Goal: Task Accomplishment & Management: Use online tool/utility

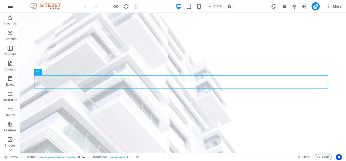
click at [10, 5] on icon "button" at bounding box center [10, 6] width 6 height 6
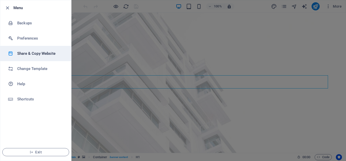
click at [38, 51] on h6 "Share & Copy Website" at bounding box center [40, 53] width 47 height 6
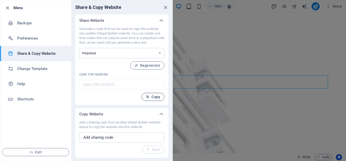
click at [149, 94] on button "Copy" at bounding box center [152, 97] width 23 height 8
click at [151, 95] on span "Copy" at bounding box center [153, 97] width 14 height 4
click at [167, 6] on icon "close" at bounding box center [166, 8] width 6 height 6
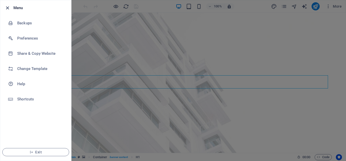
click at [6, 8] on icon "button" at bounding box center [8, 8] width 6 height 6
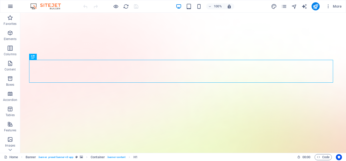
click at [10, 5] on icon "button" at bounding box center [10, 6] width 6 height 6
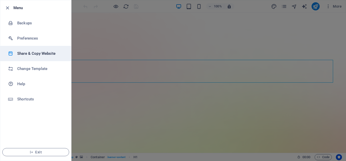
click at [30, 55] on h6 "Share & Copy Website" at bounding box center [40, 53] width 47 height 6
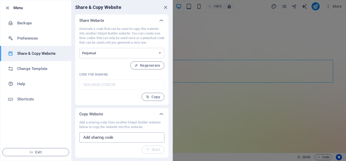
click at [97, 136] on input "text" at bounding box center [121, 137] width 85 height 10
paste input "9ebe139f-2284875"
type input "9ebe139f-2284875"
click at [150, 147] on button "Start" at bounding box center [153, 149] width 23 height 8
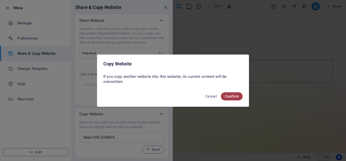
click at [228, 98] on button "Confirm" at bounding box center [232, 96] width 22 height 8
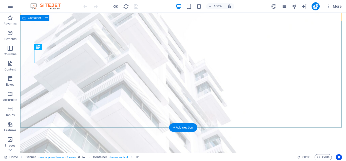
scroll to position [25, 0]
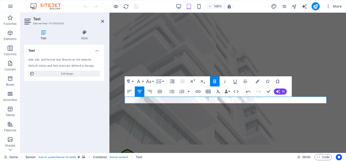
click at [136, 6] on div at bounding box center [110, 6] width 57 height 8
click at [135, 7] on div at bounding box center [110, 6] width 57 height 8
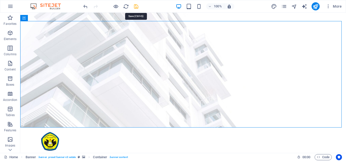
click at [138, 6] on icon "save" at bounding box center [136, 7] width 6 height 6
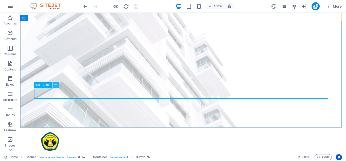
click at [56, 85] on icon at bounding box center [55, 84] width 3 height 5
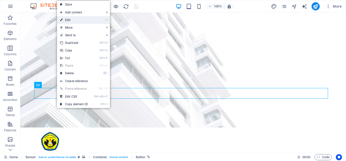
click at [70, 18] on link "⏎ Edit" at bounding box center [74, 20] width 34 height 8
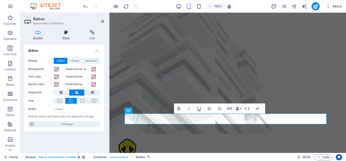
click at [67, 34] on icon at bounding box center [66, 32] width 25 height 5
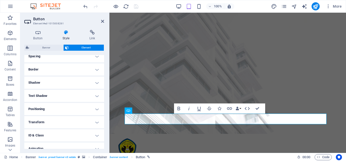
scroll to position [120, 0]
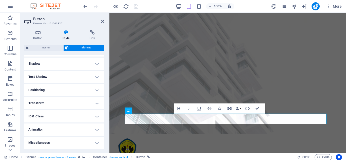
click at [77, 130] on h4 "Animation" at bounding box center [64, 129] width 80 height 12
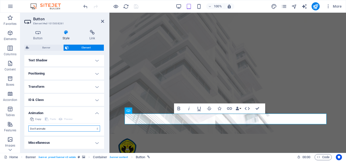
click at [77, 130] on select "Don't animate Show / Hide Slide up/down Zoom in/out Slide left to right Slide r…" at bounding box center [64, 128] width 72 height 6
select select "move-right-to-left"
click at [28, 125] on select "Don't animate Show / Hide Slide up/down Zoom in/out Slide left to right Slide r…" at bounding box center [64, 128] width 72 height 6
select select "scroll"
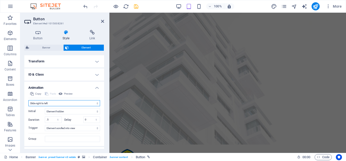
scroll to position [172, 0]
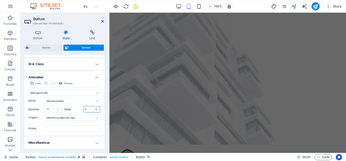
click at [94, 110] on select "s ms" at bounding box center [96, 109] width 7 height 6
click at [87, 110] on input "0" at bounding box center [92, 109] width 16 height 6
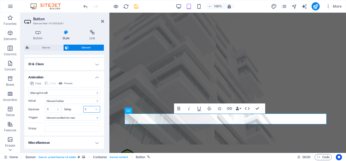
type input "2"
click at [81, 123] on div "Initial Element hidden Element shown Duration .5 s ms Delay 2 s ms Width auto p…" at bounding box center [64, 114] width 72 height 36
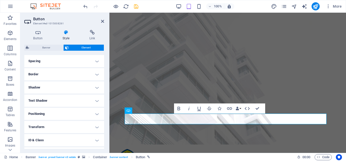
scroll to position [71, 0]
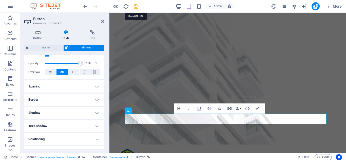
click at [137, 8] on icon "save" at bounding box center [136, 7] width 6 height 6
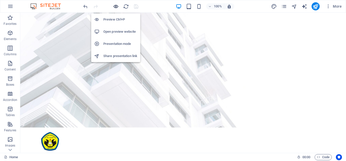
click at [115, 5] on icon "button" at bounding box center [116, 7] width 6 height 6
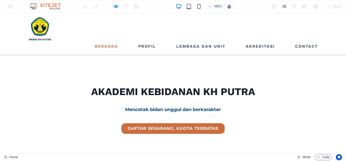
scroll to position [152, 0]
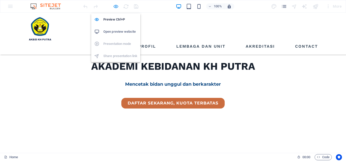
click at [113, 5] on icon "button" at bounding box center [116, 7] width 6 height 6
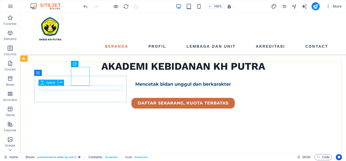
click at [42, 85] on icon at bounding box center [43, 82] width 4 height 6
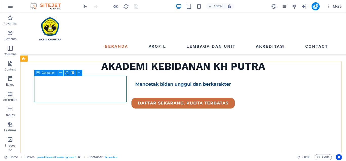
click at [58, 72] on button at bounding box center [60, 73] width 6 height 6
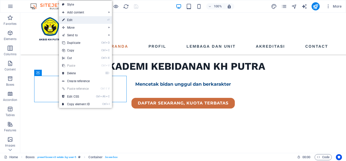
click at [74, 20] on link "⏎ Edit" at bounding box center [76, 20] width 34 height 8
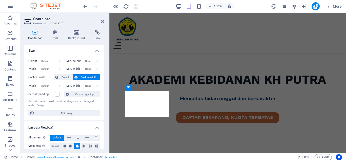
scroll to position [25, 0]
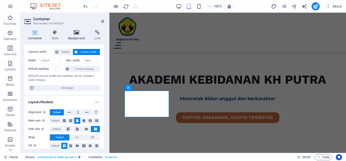
click at [75, 34] on icon at bounding box center [76, 32] width 25 height 5
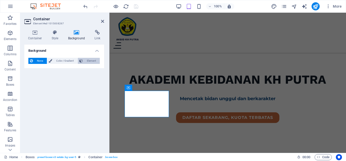
click at [86, 62] on span "Element" at bounding box center [91, 61] width 14 height 6
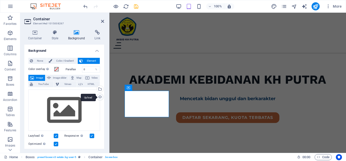
click at [99, 98] on div "Upload" at bounding box center [100, 98] width 8 height 8
click at [99, 97] on div "Upload" at bounding box center [100, 98] width 8 height 8
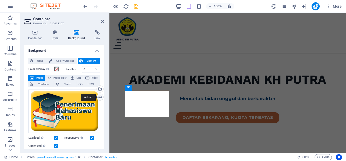
click at [98, 97] on div "Upload" at bounding box center [100, 98] width 8 height 8
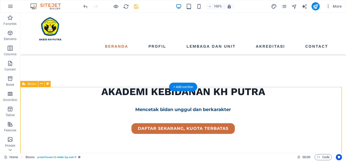
scroll to position [152, 0]
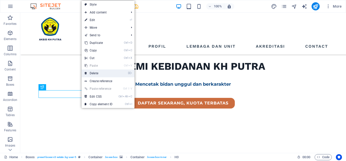
click at [95, 71] on link "⌦ Delete" at bounding box center [99, 73] width 34 height 8
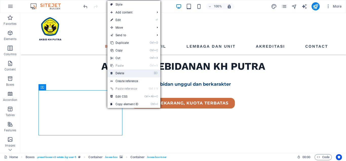
click at [115, 76] on link "⌦ Delete" at bounding box center [124, 73] width 34 height 8
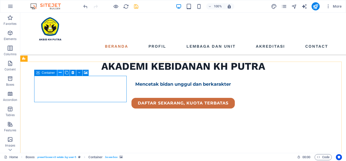
click at [60, 73] on icon at bounding box center [60, 72] width 3 height 5
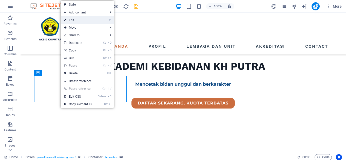
click at [70, 20] on link "⏎ Edit" at bounding box center [78, 20] width 34 height 8
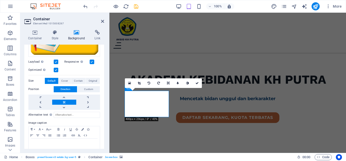
scroll to position [85, 0]
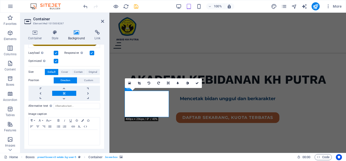
click at [63, 93] on link at bounding box center [64, 93] width 24 height 5
click at [87, 92] on link at bounding box center [88, 93] width 24 height 5
click at [195, 83] on link at bounding box center [197, 83] width 10 height 10
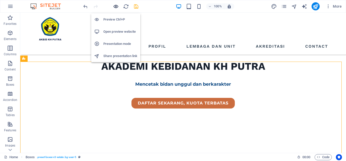
click at [117, 6] on icon "button" at bounding box center [116, 7] width 6 height 6
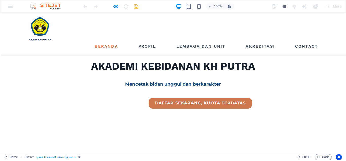
click at [106, 134] on div "we guarantee At vero eos et accusamus et iusto odio dignissimos ducimus qui bla…" at bounding box center [173, 161] width 346 height 54
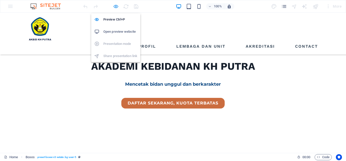
drag, startPoint x: 114, startPoint y: 5, endPoint x: 58, endPoint y: 51, distance: 72.8
click at [114, 5] on icon "button" at bounding box center [116, 7] width 6 height 6
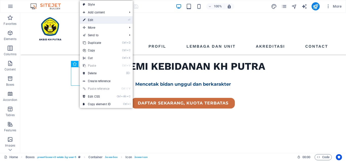
click at [91, 20] on link "⏎ Edit" at bounding box center [97, 20] width 34 height 8
select select "xMidYMid"
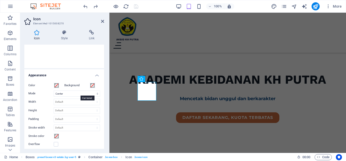
scroll to position [0, 0]
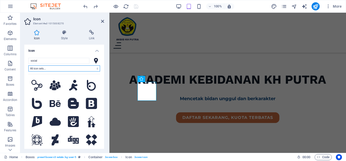
click at [54, 67] on select "All icon sets... IcoFont Ionicons FontAwesome Brands FontAwesome Duotone FontAw…" at bounding box center [64, 68] width 72 height 6
click at [102, 88] on div "social All icon sets... IcoFont Ionicons FontAwesome Brands FontAwesome Duotone…" at bounding box center [64, 104] width 80 height 100
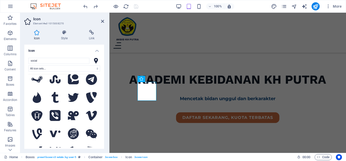
scroll to position [329, 0]
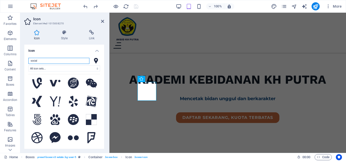
click at [57, 61] on input "social" at bounding box center [58, 61] width 61 height 6
type input "s"
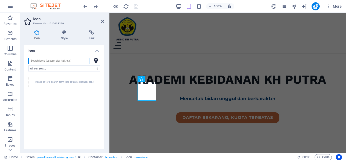
scroll to position [0, 0]
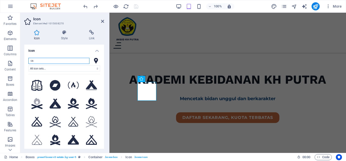
type input "c"
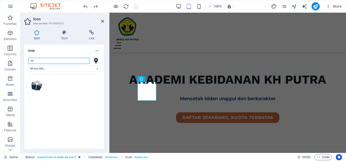
type input "e"
click at [59, 62] on input "search" at bounding box center [58, 61] width 61 height 6
click at [92, 60] on div at bounding box center [96, 61] width 8 height 6
click at [71, 65] on div "All icon sets... IcoFont Ionicons FontAwesome Brands FontAwesome Duotone FontAw…" at bounding box center [64, 104] width 72 height 92
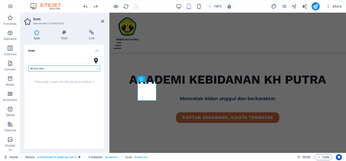
click at [65, 68] on select "All icon sets... IcoFont Ionicons FontAwesome Brands FontAwesome Duotone FontAw…" at bounding box center [64, 68] width 72 height 6
click at [28, 65] on select "All icon sets... IcoFont Ionicons FontAwesome Brands FontAwesome Duotone FontAw…" at bounding box center [64, 68] width 72 height 6
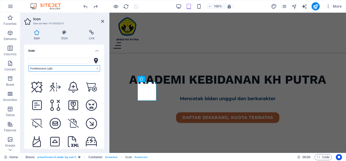
scroll to position [278, 0]
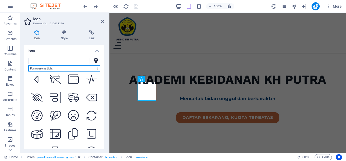
click at [73, 70] on select "All icon sets... IcoFont Ionicons FontAwesome Brands FontAwesome Duotone FontAw…" at bounding box center [64, 68] width 72 height 6
select select "font-awesome-sharp-light"
click at [28, 65] on select "All icon sets... IcoFont Ionicons FontAwesome Brands FontAwesome Duotone FontAw…" at bounding box center [64, 68] width 72 height 6
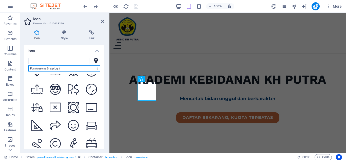
scroll to position [0, 0]
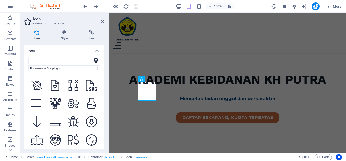
click at [96, 58] on icon at bounding box center [96, 61] width 4 height 6
click at [95, 58] on icon at bounding box center [96, 61] width 4 height 6
click at [97, 51] on h4 "Icon" at bounding box center [64, 49] width 80 height 9
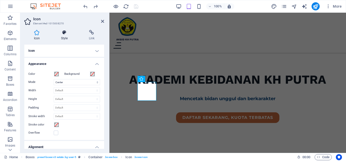
click at [68, 39] on h4 "Style" at bounding box center [65, 35] width 28 height 11
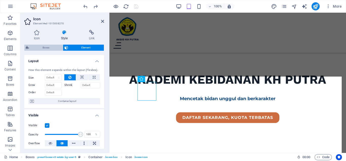
click at [41, 47] on span "Boxes" at bounding box center [46, 48] width 31 height 6
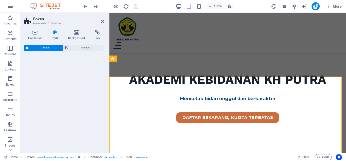
select select "rem"
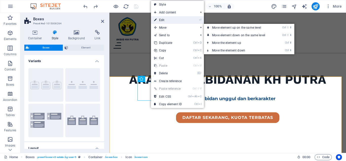
click at [159, 19] on link "⏎ Edit" at bounding box center [168, 20] width 34 height 8
select select "xMidYMid"
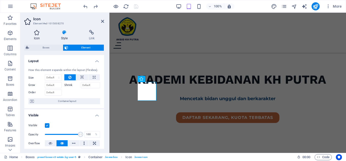
click at [34, 34] on icon at bounding box center [36, 32] width 25 height 5
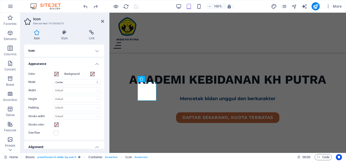
click at [47, 52] on h4 "Icon" at bounding box center [64, 51] width 80 height 12
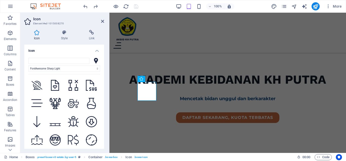
click at [97, 61] on div at bounding box center [96, 61] width 8 height 6
click at [94, 61] on icon at bounding box center [96, 61] width 4 height 6
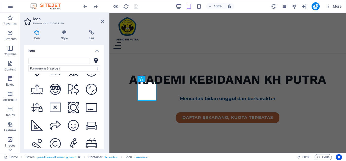
scroll to position [76, 0]
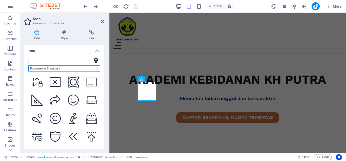
click at [92, 68] on select "All icon sets... IcoFont Ionicons FontAwesome Brands FontAwesome Duotone FontAw…" at bounding box center [64, 68] width 72 height 6
click at [28, 65] on select "All icon sets... IcoFont Ionicons FontAwesome Brands FontAwesome Duotone FontAw…" at bounding box center [64, 68] width 72 height 6
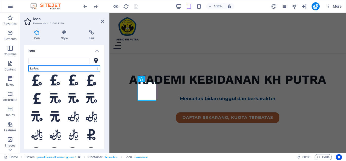
scroll to position [2153, 0]
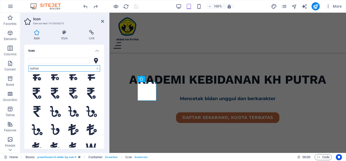
click at [79, 67] on select "All icon sets... IcoFont Ionicons FontAwesome Brands FontAwesome Duotone FontAw…" at bounding box center [64, 68] width 72 height 6
click at [28, 65] on select "All icon sets... IcoFont Ionicons FontAwesome Brands FontAwesome Duotone FontAw…" at bounding box center [64, 68] width 72 height 6
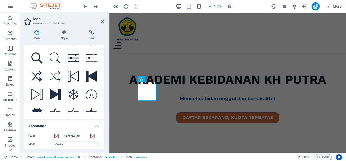
scroll to position [0, 0]
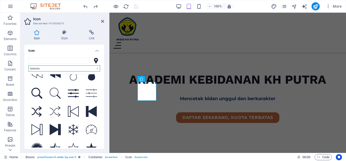
click at [76, 68] on select "All icon sets... IcoFont Ionicons FontAwesome Brands FontAwesome Duotone FontAw…" at bounding box center [64, 68] width 72 height 6
click at [28, 65] on select "All icon sets... IcoFont Ionicons FontAwesome Brands FontAwesome Duotone FontAw…" at bounding box center [64, 68] width 72 height 6
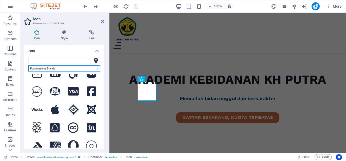
click at [77, 68] on select "All icon sets... IcoFont Ionicons FontAwesome Brands FontAwesome Duotone FontAw…" at bounding box center [64, 68] width 72 height 6
select select "font-awesome-duotone"
click at [28, 65] on select "All icon sets... IcoFont Ionicons FontAwesome Brands FontAwesome Duotone FontAw…" at bounding box center [64, 68] width 72 height 6
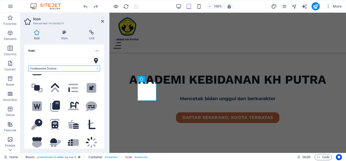
scroll to position [2153, 0]
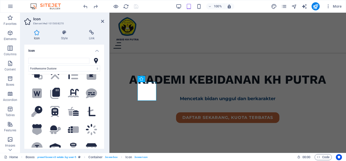
drag, startPoint x: 217, startPoint y: 108, endPoint x: 167, endPoint y: 82, distance: 57.1
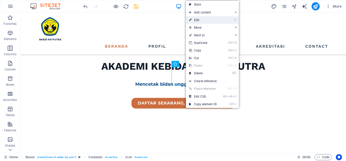
drag, startPoint x: 199, startPoint y: 20, endPoint x: 78, endPoint y: 36, distance: 121.9
click at [199, 20] on link "⏎ Edit" at bounding box center [203, 20] width 34 height 8
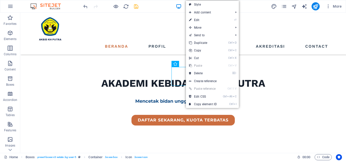
select select "xMidYMid"
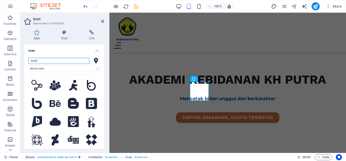
click at [86, 60] on input "social" at bounding box center [58, 61] width 61 height 6
click at [84, 69] on select "All icon sets... IcoFont Ionicons FontAwesome Brands FontAwesome Duotone FontAw…" at bounding box center [64, 68] width 72 height 6
click at [28, 65] on select "All icon sets... IcoFont Ionicons FontAwesome Brands FontAwesome Duotone FontAw…" at bounding box center [64, 68] width 72 height 6
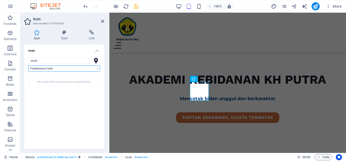
click at [77, 70] on select "All icon sets... IcoFont Ionicons FontAwesome Brands FontAwesome Duotone FontAw…" at bounding box center [64, 68] width 72 height 6
click at [28, 65] on select "All icon sets... IcoFont Ionicons FontAwesome Brands FontAwesome Duotone FontAw…" at bounding box center [64, 68] width 72 height 6
click at [70, 68] on select "All icon sets... IcoFont Ionicons FontAwesome Brands FontAwesome Duotone FontAw…" at bounding box center [64, 68] width 72 height 6
click at [28, 65] on select "All icon sets... IcoFont Ionicons FontAwesome Brands FontAwesome Duotone FontAw…" at bounding box center [64, 68] width 72 height 6
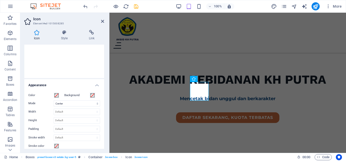
scroll to position [0, 0]
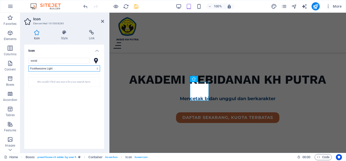
click at [71, 69] on select "All icon sets... IcoFont Ionicons FontAwesome Brands FontAwesome Duotone FontAw…" at bounding box center [64, 68] width 72 height 6
click at [28, 65] on select "All icon sets... IcoFont Ionicons FontAwesome Brands FontAwesome Duotone FontAw…" at bounding box center [64, 68] width 72 height 6
click at [82, 69] on select "All icon sets... IcoFont Ionicons FontAwesome Brands FontAwesome Duotone FontAw…" at bounding box center [64, 68] width 72 height 6
select select "font-awesome-sharp-solid"
click at [28, 65] on select "All icon sets... IcoFont Ionicons FontAwesome Brands FontAwesome Duotone FontAw…" at bounding box center [64, 68] width 72 height 6
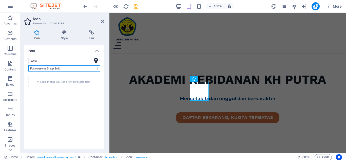
click at [74, 68] on select "All icon sets... IcoFont Ionicons FontAwesome Brands FontAwesome Duotone FontAw…" at bounding box center [64, 68] width 72 height 6
select select
click at [28, 65] on select "All icon sets... IcoFont Ionicons FontAwesome Brands FontAwesome Duotone FontAw…" at bounding box center [64, 68] width 72 height 6
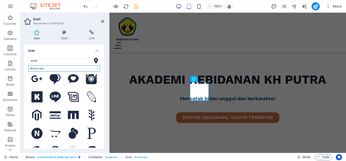
scroll to position [127, 0]
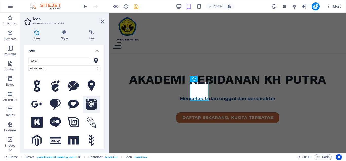
click at [86, 99] on icon at bounding box center [91, 103] width 11 height 11
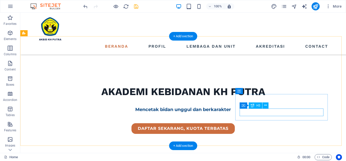
scroll to position [177, 0]
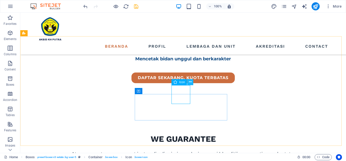
click at [191, 82] on icon at bounding box center [190, 81] width 3 height 5
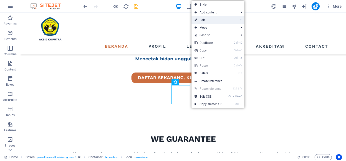
drag, startPoint x: 91, startPoint y: 17, endPoint x: 207, endPoint y: 19, distance: 116.0
click at [207, 19] on link "⏎ Edit" at bounding box center [208, 20] width 34 height 8
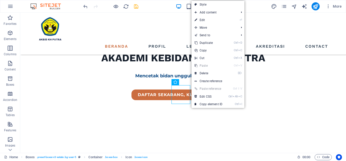
select select "xMidYMid"
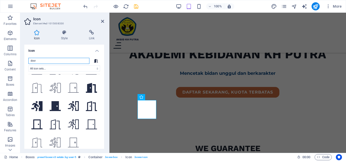
scroll to position [0, 0]
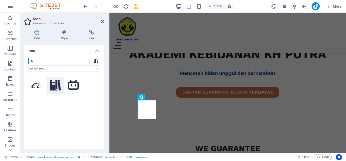
type input "lib"
click at [52, 85] on icon at bounding box center [55, 85] width 11 height 10
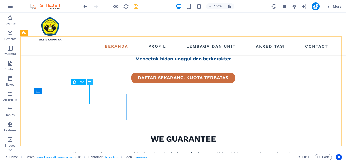
click at [91, 82] on icon at bounding box center [89, 81] width 3 height 5
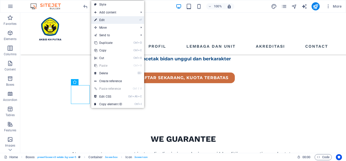
click at [98, 20] on link "⏎ Edit" at bounding box center [108, 20] width 34 height 8
select select "xMidYMid"
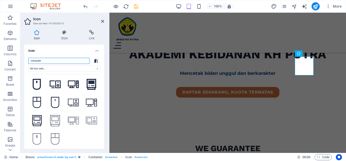
scroll to position [140, 0]
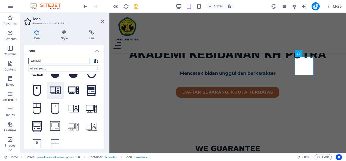
type input "computer"
click at [56, 86] on icon at bounding box center [55, 90] width 11 height 9
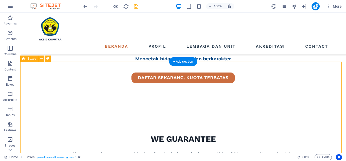
scroll to position [127, 0]
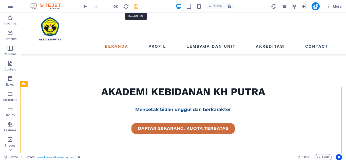
click at [134, 9] on icon "save" at bounding box center [136, 7] width 6 height 6
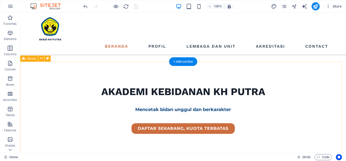
scroll to position [152, 0]
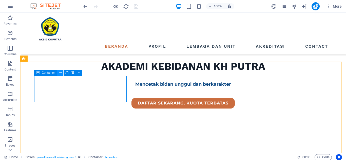
click at [60, 71] on icon at bounding box center [60, 72] width 3 height 5
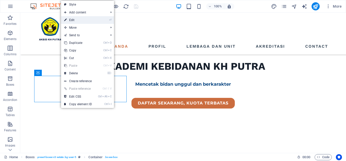
click at [71, 20] on link "⏎ Edit" at bounding box center [78, 20] width 34 height 8
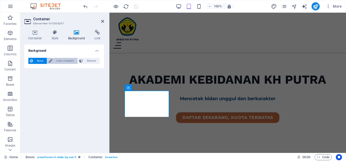
click at [71, 62] on span "Color / Gradient" at bounding box center [65, 61] width 22 height 6
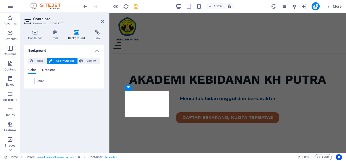
click at [45, 71] on span "Gradient" at bounding box center [48, 70] width 13 height 7
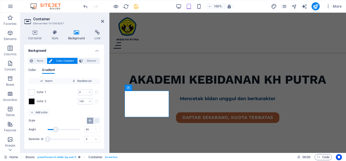
scroll to position [1, 0]
click at [32, 93] on span at bounding box center [32, 92] width 6 height 6
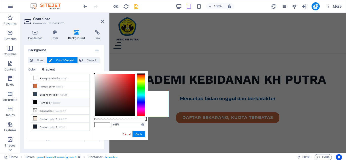
click at [143, 92] on div at bounding box center [141, 95] width 8 height 43
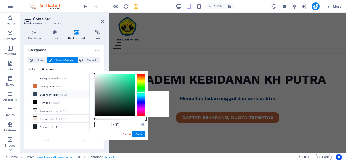
click at [35, 94] on icon at bounding box center [35, 94] width 4 height 4
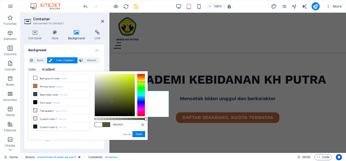
click at [143, 82] on div at bounding box center [141, 95] width 8 height 43
click at [33, 101] on icon at bounding box center [35, 102] width 4 height 4
type input "#000000"
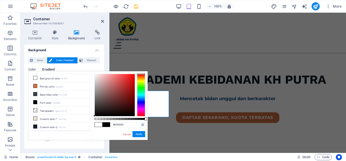
click at [140, 91] on div at bounding box center [141, 95] width 8 height 43
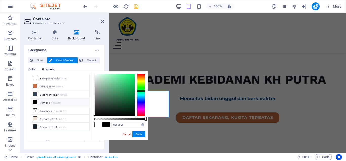
click at [35, 100] on icon at bounding box center [35, 102] width 4 height 4
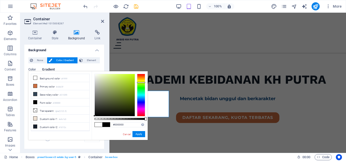
click at [142, 82] on div at bounding box center [141, 95] width 8 height 43
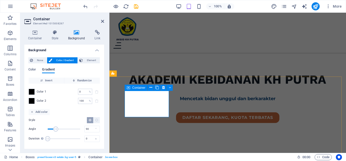
scroll to position [152, 0]
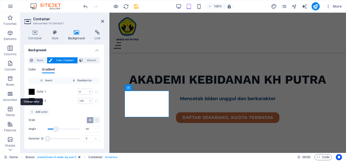
click at [33, 93] on span at bounding box center [32, 92] width 6 height 6
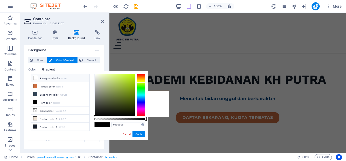
click at [36, 78] on icon at bounding box center [35, 78] width 4 height 4
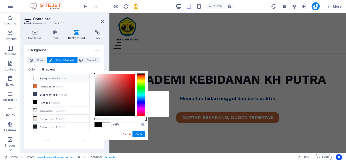
click at [33, 77] on icon at bounding box center [35, 78] width 4 height 4
click at [33, 101] on icon at bounding box center [35, 102] width 4 height 4
click at [95, 75] on div at bounding box center [115, 95] width 40 height 42
click at [46, 102] on li "Font color #000000" at bounding box center [60, 102] width 58 height 8
click at [97, 118] on div at bounding box center [119, 119] width 51 height 2
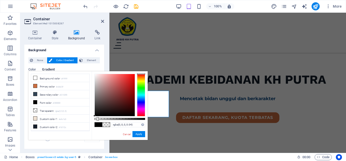
click at [96, 119] on div at bounding box center [119, 119] width 51 height 2
click at [96, 119] on div at bounding box center [97, 119] width 2 height 4
click at [96, 119] on div at bounding box center [96, 119] width 2 height 4
click at [98, 124] on span at bounding box center [99, 124] width 8 height 4
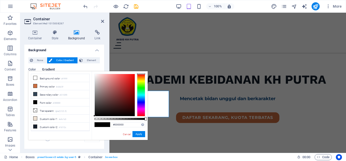
click at [98, 124] on span at bounding box center [99, 124] width 8 height 4
click at [37, 110] on icon at bounding box center [35, 110] width 4 height 4
click at [38, 78] on li "Background color #ffffff" at bounding box center [60, 78] width 58 height 8
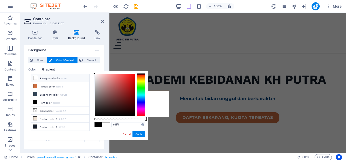
click at [33, 78] on icon at bounding box center [35, 78] width 4 height 4
type input "#f8f2f2"
click at [95, 75] on div at bounding box center [115, 95] width 40 height 42
click at [137, 132] on button "Apply" at bounding box center [138, 134] width 13 height 6
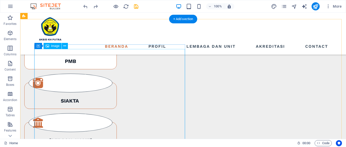
scroll to position [297, 0]
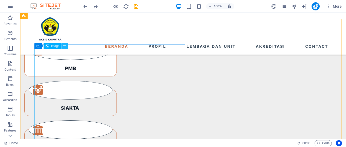
click at [64, 45] on icon at bounding box center [64, 45] width 3 height 5
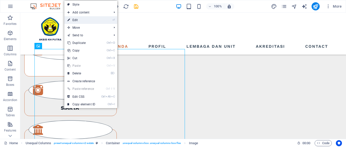
click at [78, 18] on link "⏎ Edit" at bounding box center [81, 20] width 34 height 8
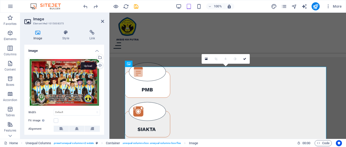
click at [99, 64] on div "Upload" at bounding box center [100, 66] width 8 height 8
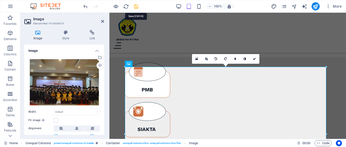
click at [135, 6] on icon "save" at bounding box center [136, 7] width 6 height 6
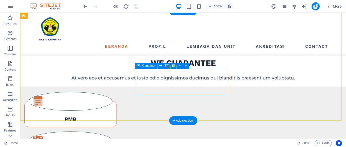
scroll to position [170, 0]
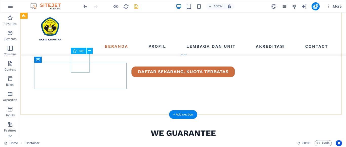
scroll to position [201, 0]
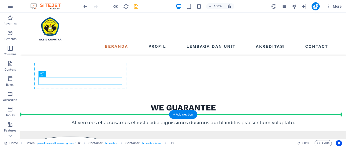
drag, startPoint x: 84, startPoint y: 80, endPoint x: 84, endPoint y: 75, distance: 4.6
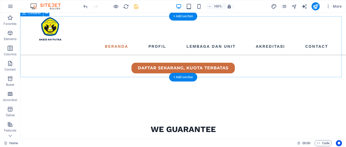
scroll to position [129, 0]
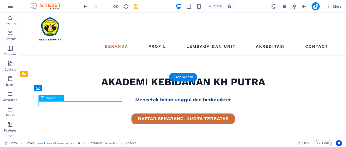
select select "px"
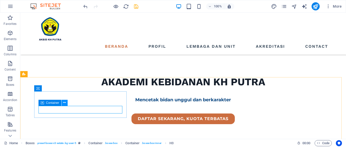
click at [65, 103] on icon at bounding box center [64, 102] width 3 height 5
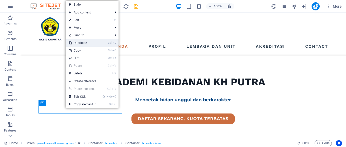
click at [74, 46] on link "Ctrl D Duplicate" at bounding box center [83, 43] width 34 height 8
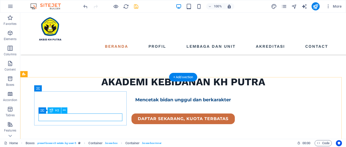
click at [65, 112] on icon at bounding box center [64, 109] width 3 height 5
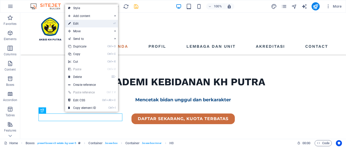
click at [80, 24] on link "⏎ Edit" at bounding box center [82, 24] width 34 height 8
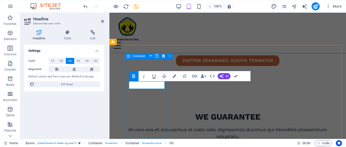
scroll to position [184, 0]
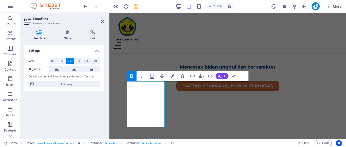
scroll to position [0, 2]
click at [50, 61] on button "H1" at bounding box center [53, 61] width 8 height 6
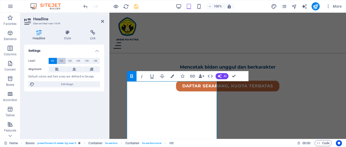
click at [58, 61] on button "H2" at bounding box center [61, 61] width 8 height 6
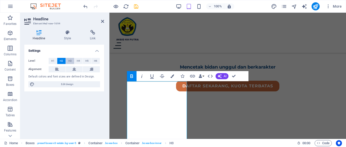
click at [67, 60] on button "H3" at bounding box center [70, 61] width 8 height 6
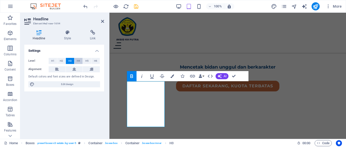
click at [79, 61] on span "H4" at bounding box center [78, 61] width 3 height 6
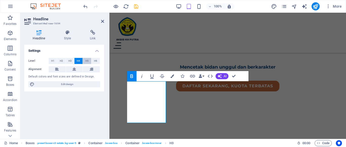
click at [85, 61] on button "H5" at bounding box center [87, 61] width 8 height 6
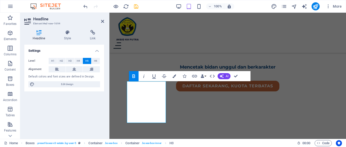
scroll to position [0, 0]
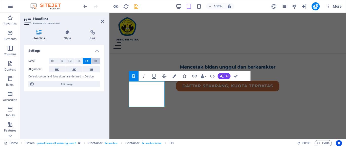
click at [96, 62] on span "H6" at bounding box center [95, 61] width 3 height 6
click at [72, 71] on button at bounding box center [74, 69] width 17 height 6
click at [174, 75] on icon "button" at bounding box center [174, 76] width 4 height 4
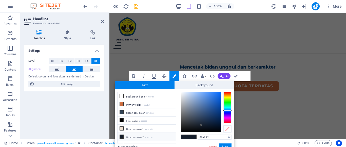
type input "#134da1"
click at [216, 106] on div at bounding box center [201, 112] width 40 height 40
click at [224, 144] on button "Apply" at bounding box center [225, 146] width 13 height 6
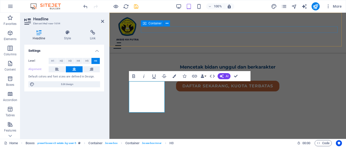
click at [147, 42] on div "Menu" at bounding box center [227, 45] width 228 height 6
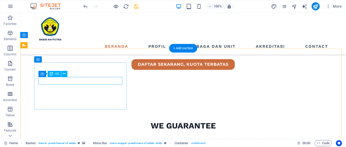
scroll to position [158, 0]
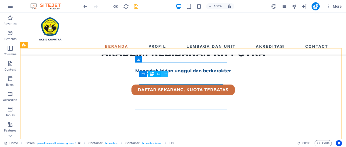
click at [164, 74] on icon at bounding box center [165, 73] width 3 height 5
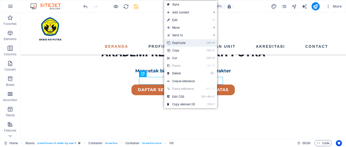
click at [178, 43] on link "Ctrl D Duplicate" at bounding box center [181, 43] width 34 height 8
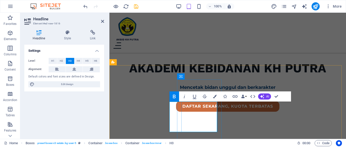
scroll to position [0, 10]
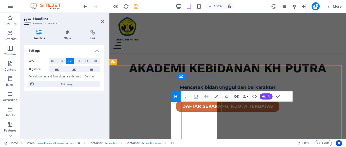
click at [92, 60] on button "H6" at bounding box center [95, 61] width 8 height 6
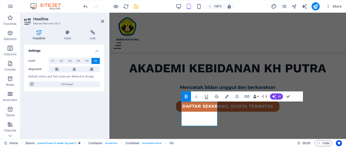
scroll to position [0, 0]
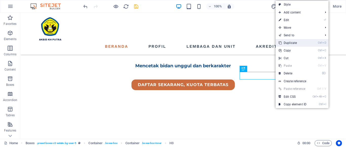
click at [291, 42] on link "Ctrl D Duplicate" at bounding box center [292, 43] width 34 height 8
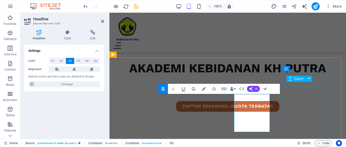
scroll to position [171, 0]
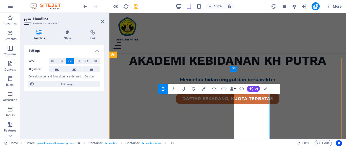
click at [85, 61] on button "H5" at bounding box center [87, 61] width 8 height 6
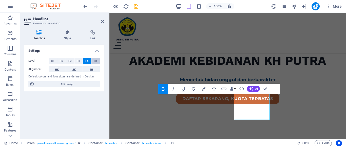
click at [93, 60] on button "H6" at bounding box center [95, 61] width 8 height 6
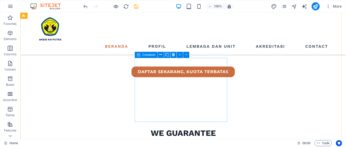
scroll to position [227, 0]
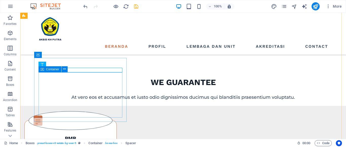
click at [65, 70] on icon at bounding box center [64, 68] width 3 height 5
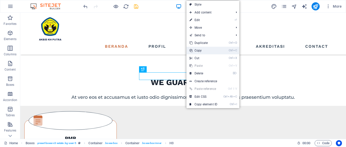
click at [198, 51] on link "Ctrl C Copy" at bounding box center [203, 51] width 34 height 8
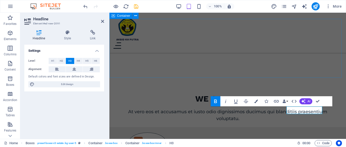
scroll to position [151, 0]
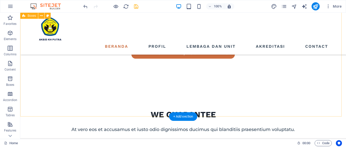
scroll to position [220, 0]
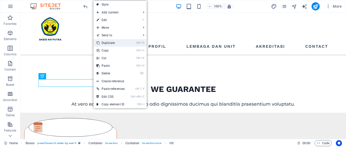
click at [108, 40] on link "Ctrl D Duplicate" at bounding box center [110, 43] width 34 height 8
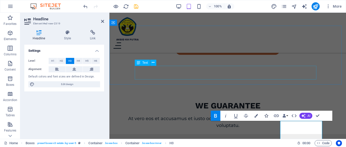
scroll to position [144, 0]
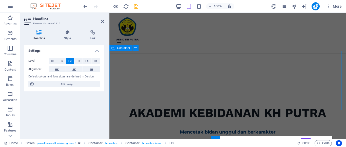
scroll to position [220, 0]
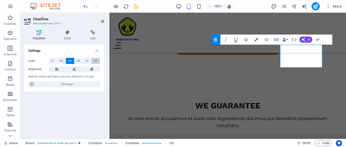
click at [97, 62] on span "H6" at bounding box center [95, 61] width 3 height 6
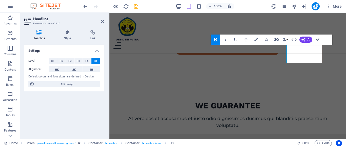
scroll to position [0, 0]
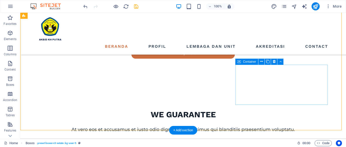
scroll to position [220, 0]
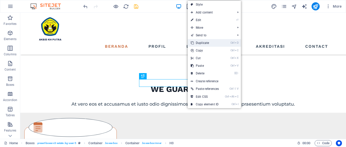
click at [203, 45] on link "Ctrl D Duplicate" at bounding box center [205, 43] width 34 height 8
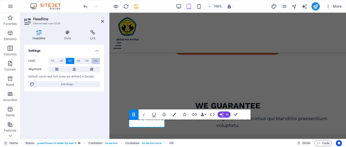
click at [96, 62] on span "H6" at bounding box center [95, 61] width 3 height 6
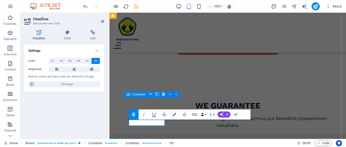
click at [91, 58] on button "H6" at bounding box center [95, 61] width 8 height 6
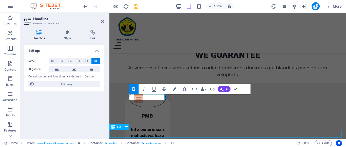
scroll to position [245, 0]
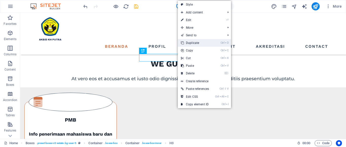
click at [194, 43] on link "Ctrl D Duplicate" at bounding box center [195, 43] width 34 height 8
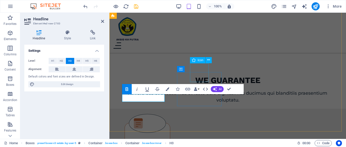
scroll to position [0, 5]
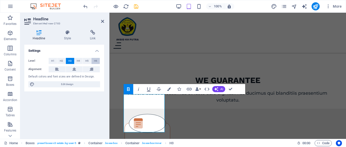
click at [96, 60] on span "H6" at bounding box center [95, 61] width 3 height 6
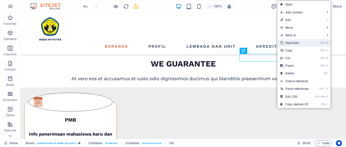
click at [288, 46] on link "Ctrl D Duplicate" at bounding box center [294, 43] width 34 height 8
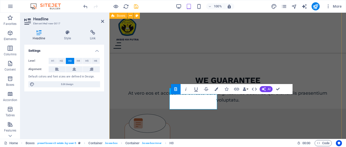
scroll to position [0, 10]
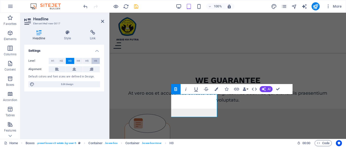
click at [95, 61] on span "H6" at bounding box center [95, 61] width 3 height 6
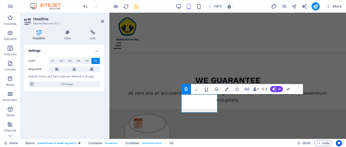
scroll to position [0, 0]
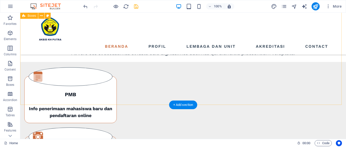
scroll to position [245, 0]
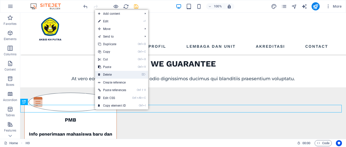
click at [107, 75] on link "⌦ Delete" at bounding box center [112, 75] width 34 height 8
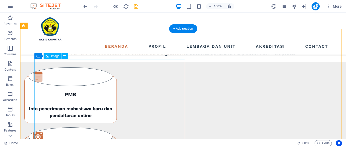
scroll to position [321, 0]
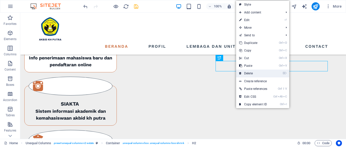
click at [248, 71] on link "⌦ Delete" at bounding box center [253, 73] width 34 height 8
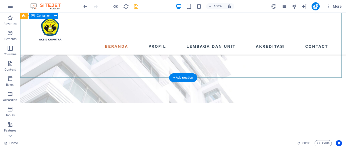
scroll to position [68, 0]
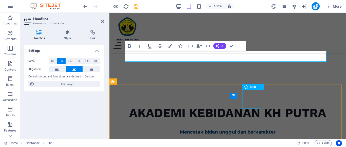
scroll to position [144, 0]
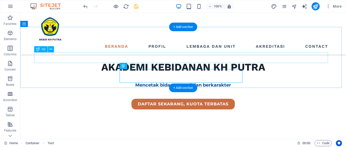
scroll to position [119, 0]
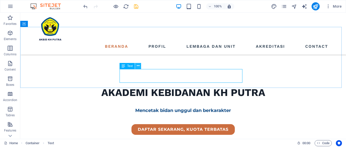
click at [136, 65] on button at bounding box center [138, 66] width 6 height 6
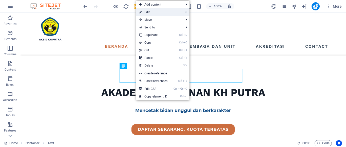
click at [150, 13] on link "⏎ Edit" at bounding box center [153, 12] width 34 height 8
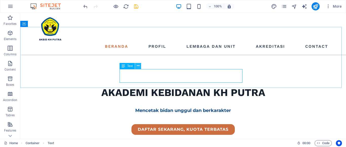
click at [138, 68] on icon at bounding box center [138, 65] width 3 height 5
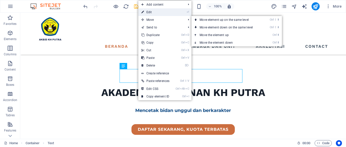
click at [153, 13] on link "⏎ Edit" at bounding box center [155, 12] width 34 height 8
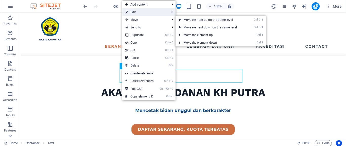
click at [134, 14] on link "⏎ Edit" at bounding box center [139, 12] width 34 height 8
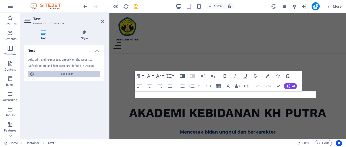
click at [73, 73] on span "Edit design" at bounding box center [67, 74] width 63 height 6
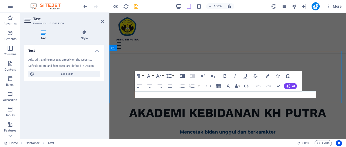
copy p "Merupakan Akademi Kebidanan yang [DEMOGRAPHIC_DATA], Unggul dan Terpercaya"
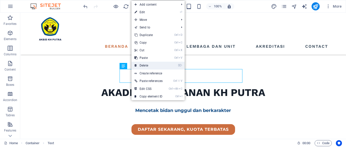
click at [147, 63] on link "⌦ Delete" at bounding box center [148, 66] width 34 height 8
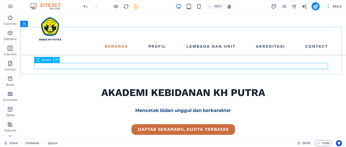
click at [57, 60] on icon at bounding box center [56, 59] width 3 height 5
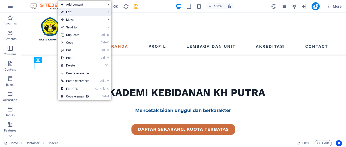
click at [67, 13] on link "⏎ Edit" at bounding box center [75, 12] width 34 height 8
select select "px"
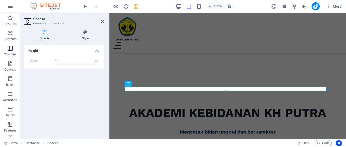
click at [10, 46] on icon "button" at bounding box center [10, 48] width 6 height 6
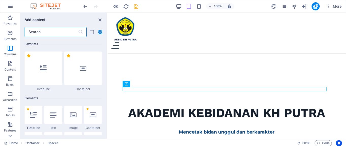
scroll to position [251, 0]
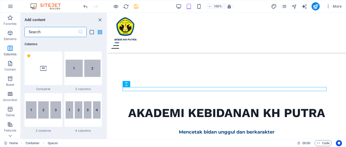
drag, startPoint x: 41, startPoint y: 70, endPoint x: 33, endPoint y: 112, distance: 43.0
click at [41, 70] on icon at bounding box center [43, 68] width 7 height 7
select select "px"
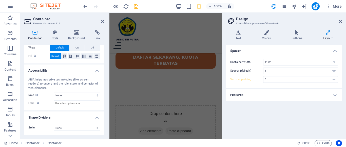
scroll to position [0, 0]
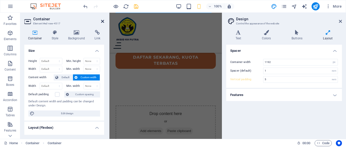
click at [102, 21] on icon at bounding box center [102, 21] width 3 height 4
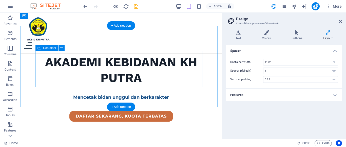
scroll to position [144, 0]
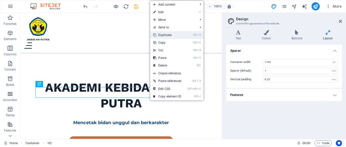
click at [163, 38] on link "Ctrl D Duplicate" at bounding box center [167, 35] width 34 height 8
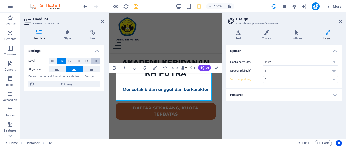
click at [94, 61] on span "H6" at bounding box center [95, 61] width 3 height 6
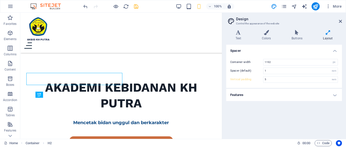
type input "6.25"
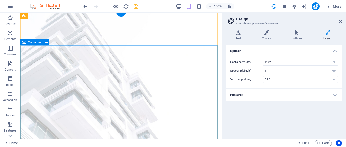
scroll to position [0, 0]
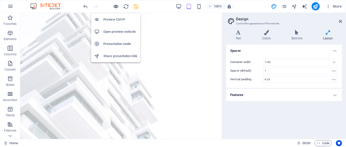
click at [118, 4] on icon "button" at bounding box center [116, 7] width 6 height 6
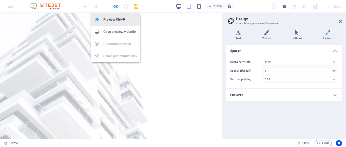
drag, startPoint x: 115, startPoint y: 7, endPoint x: 118, endPoint y: 15, distance: 9.1
click at [115, 7] on icon "button" at bounding box center [116, 7] width 6 height 6
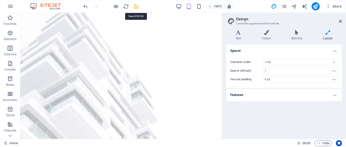
click at [135, 4] on icon "save" at bounding box center [136, 7] width 6 height 6
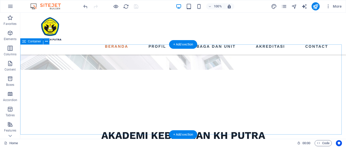
scroll to position [101, 0]
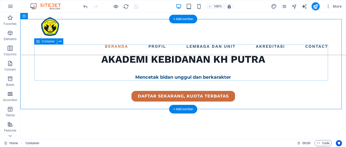
scroll to position [127, 0]
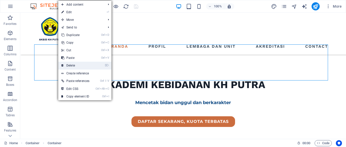
click at [75, 64] on link "⌦ Delete" at bounding box center [75, 66] width 34 height 8
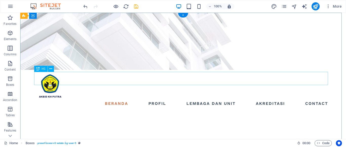
scroll to position [0, 0]
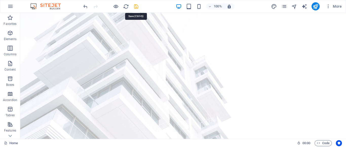
drag, startPoint x: 135, startPoint y: 7, endPoint x: 119, endPoint y: 39, distance: 36.1
click at [135, 7] on icon "save" at bounding box center [136, 7] width 6 height 6
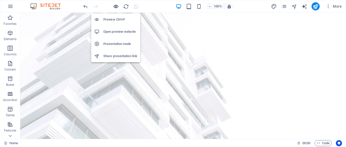
click at [113, 9] on icon "button" at bounding box center [116, 7] width 6 height 6
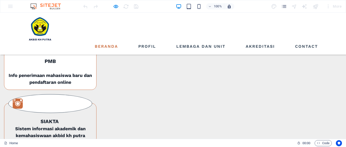
scroll to position [329, 0]
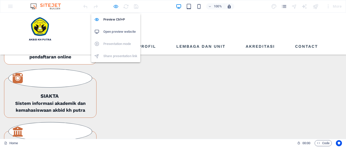
click at [115, 6] on icon "button" at bounding box center [116, 7] width 6 height 6
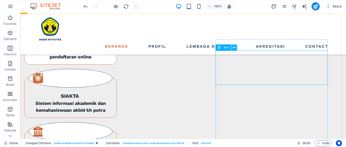
click at [233, 47] on icon at bounding box center [234, 47] width 3 height 5
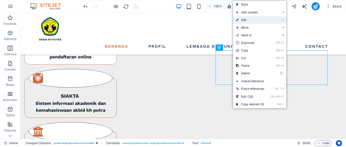
click at [245, 23] on link "⏎ Edit" at bounding box center [250, 20] width 34 height 8
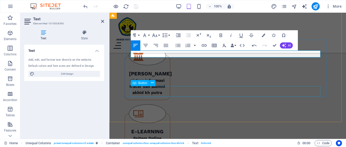
scroll to position [515, 0]
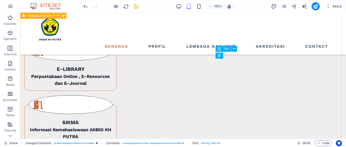
scroll to position [316, 0]
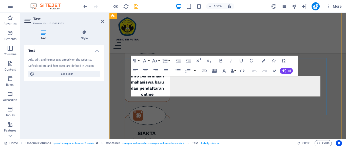
scroll to position [497, 0]
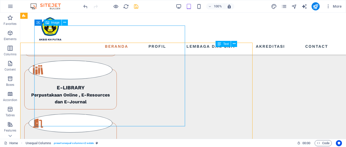
scroll to position [343, 0]
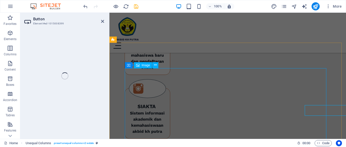
scroll to position [538, 0]
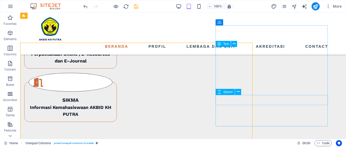
scroll to position [343, 0]
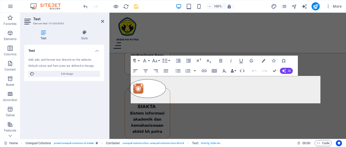
scroll to position [497, 0]
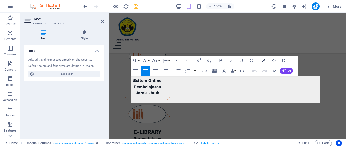
click at [264, 60] on icon "button" at bounding box center [263, 61] width 4 height 4
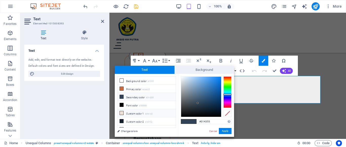
click at [121, 111] on icon at bounding box center [122, 113] width 4 height 4
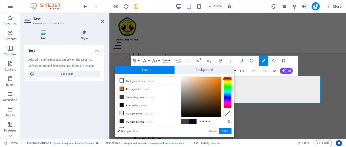
click at [181, 115] on div at bounding box center [201, 96] width 40 height 40
click at [120, 113] on icon at bounding box center [122, 113] width 4 height 4
click at [183, 115] on div at bounding box center [201, 96] width 40 height 40
click at [122, 120] on icon at bounding box center [122, 121] width 4 height 4
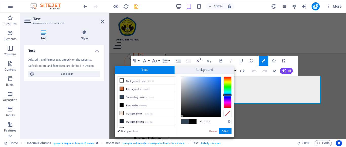
click at [182, 116] on div at bounding box center [201, 96] width 40 height 40
click at [120, 80] on icon at bounding box center [122, 80] width 4 height 4
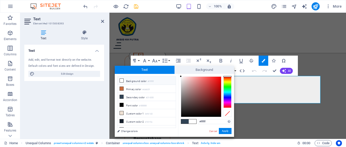
type input "#090909"
click at [183, 115] on div at bounding box center [201, 96] width 40 height 40
click at [222, 130] on button "Apply" at bounding box center [225, 131] width 13 height 6
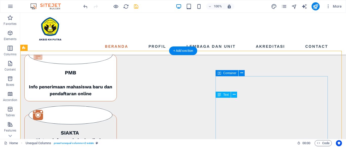
scroll to position [318, 0]
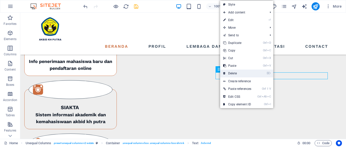
click at [232, 71] on link "⌦ Delete" at bounding box center [237, 73] width 34 height 8
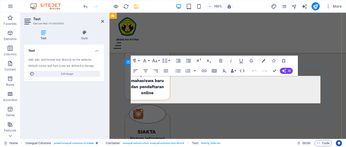
scroll to position [490, 0]
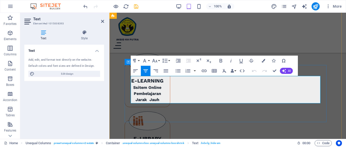
click at [219, 61] on icon "button" at bounding box center [221, 60] width 6 height 6
click at [262, 59] on icon "button" at bounding box center [263, 61] width 4 height 4
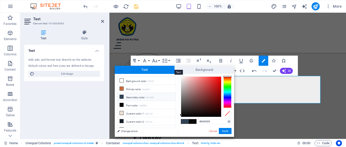
click at [148, 69] on span "Text" at bounding box center [145, 70] width 60 height 8
click at [126, 131] on link "Change colors" at bounding box center [144, 131] width 59 height 6
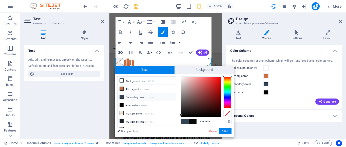
scroll to position [604, 0]
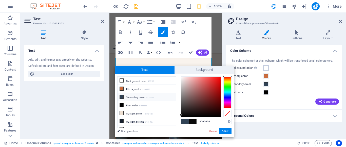
click at [267, 69] on span at bounding box center [266, 68] width 4 height 4
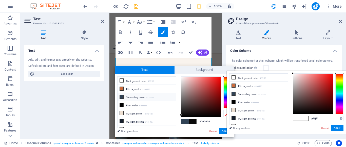
type input "#070606"
click at [294, 112] on div at bounding box center [313, 93] width 40 height 40
click at [271, 67] on div "Background color Only visible if it is not covered by other backgrounds." at bounding box center [284, 68] width 108 height 6
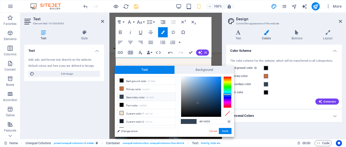
drag, startPoint x: 233, startPoint y: 86, endPoint x: 268, endPoint y: 77, distance: 36.0
click at [233, 86] on div "#314355 Supported formats #0852ed rgb(8, 82, 237) rgba(8, 82, 237, 90%) hsv(221…" at bounding box center [206, 142] width 56 height 136
click at [244, 84] on label "Secondary color" at bounding box center [246, 84] width 33 height 6
click at [263, 84] on button "Secondary color" at bounding box center [266, 84] width 6 height 6
click at [244, 85] on label "Secondary color" at bounding box center [246, 84] width 33 height 6
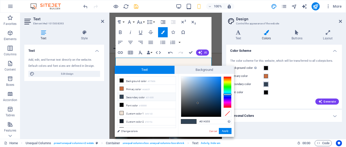
click at [263, 85] on button "Secondary color" at bounding box center [266, 84] width 6 height 6
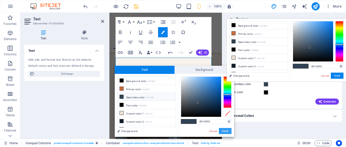
click at [221, 131] on button "Apply" at bounding box center [225, 131] width 13 height 6
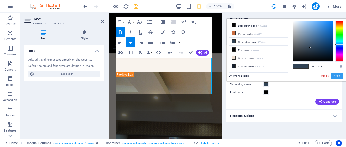
click at [336, 74] on button "Apply" at bounding box center [337, 75] width 13 height 6
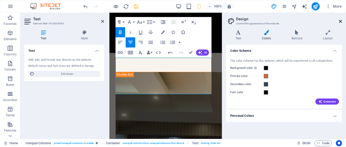
click at [339, 21] on icon at bounding box center [340, 21] width 3 height 4
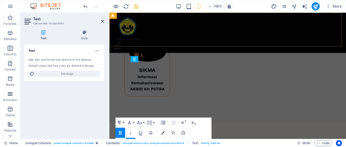
scroll to position [504, 0]
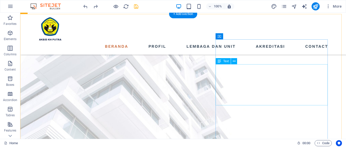
scroll to position [329, 0]
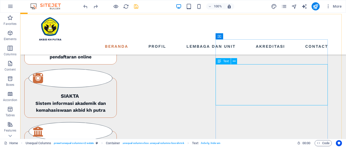
click at [222, 61] on div "Text" at bounding box center [222, 61] width 15 height 6
click at [233, 62] on icon at bounding box center [234, 60] width 3 height 5
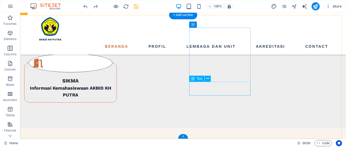
scroll to position [601, 0]
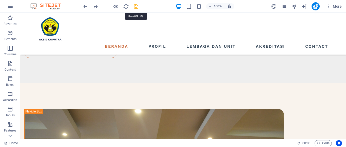
drag, startPoint x: 136, startPoint y: 6, endPoint x: 134, endPoint y: 27, distance: 21.4
click at [136, 6] on icon "save" at bounding box center [136, 7] width 6 height 6
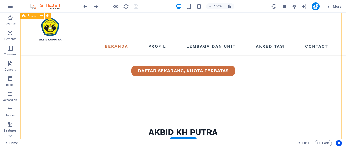
scroll to position [228, 0]
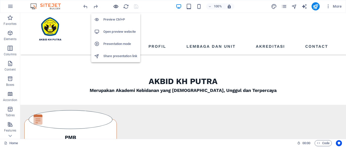
click at [115, 8] on icon "button" at bounding box center [116, 7] width 6 height 6
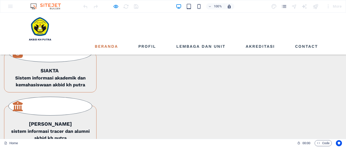
scroll to position [304, 0]
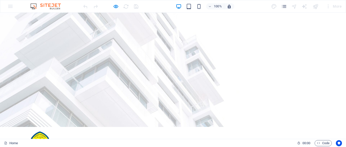
scroll to position [0, 0]
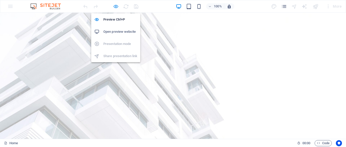
click at [115, 7] on icon "button" at bounding box center [116, 7] width 6 height 6
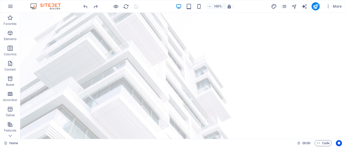
click at [135, 8] on div at bounding box center [110, 6] width 57 height 8
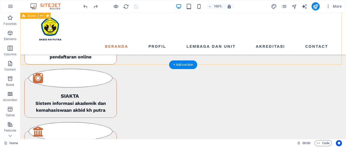
scroll to position [278, 0]
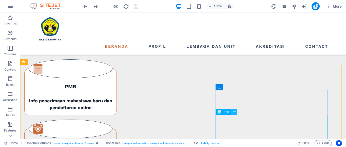
click at [233, 111] on icon at bounding box center [234, 111] width 3 height 5
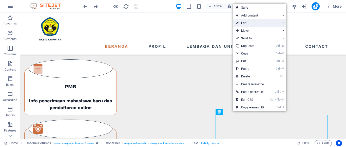
click at [245, 26] on link "⏎ Edit" at bounding box center [250, 23] width 34 height 8
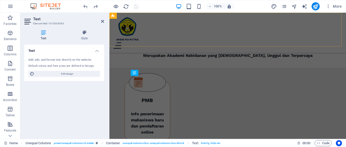
scroll to position [490, 0]
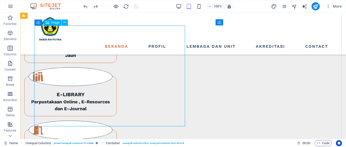
scroll to position [343, 0]
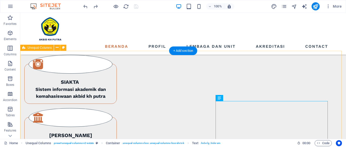
scroll to position [292, 0]
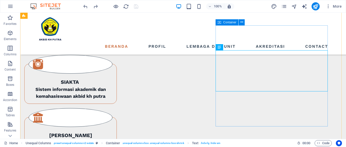
scroll to position [318, 0]
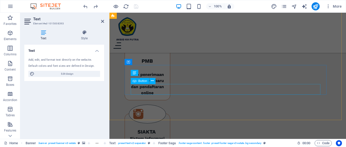
scroll to position [490, 0]
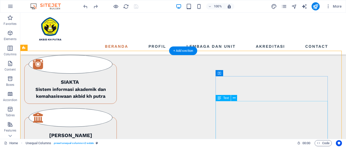
scroll to position [292, 0]
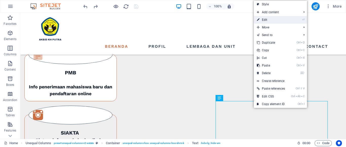
click at [267, 18] on link "⏎ Edit" at bounding box center [271, 20] width 34 height 8
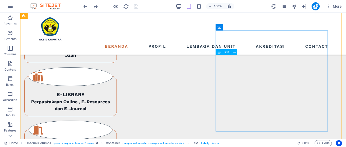
scroll to position [338, 0]
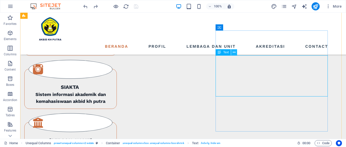
click at [235, 51] on icon at bounding box center [234, 52] width 3 height 5
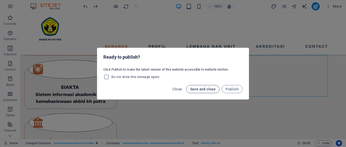
click at [210, 89] on span "Save and close" at bounding box center [203, 89] width 26 height 4
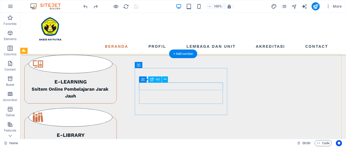
scroll to position [0, 0]
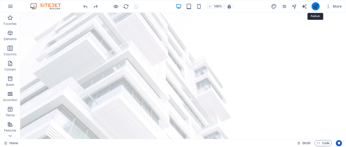
click at [316, 4] on icon "publish" at bounding box center [315, 7] width 6 height 6
